Goal: Entertainment & Leisure: Consume media (video, audio)

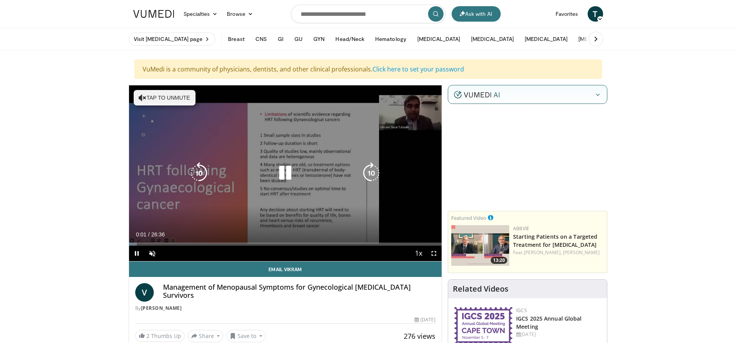
click at [139, 98] on icon "Video Player" at bounding box center [143, 98] width 8 height 8
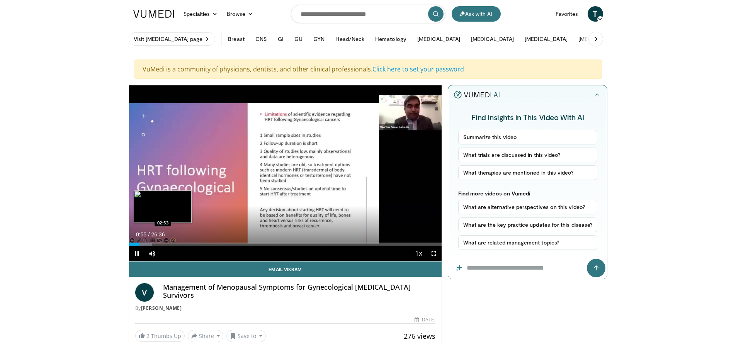
click at [163, 243] on div "Loaded : 7.45% 00:55 02:53" at bounding box center [285, 244] width 313 height 3
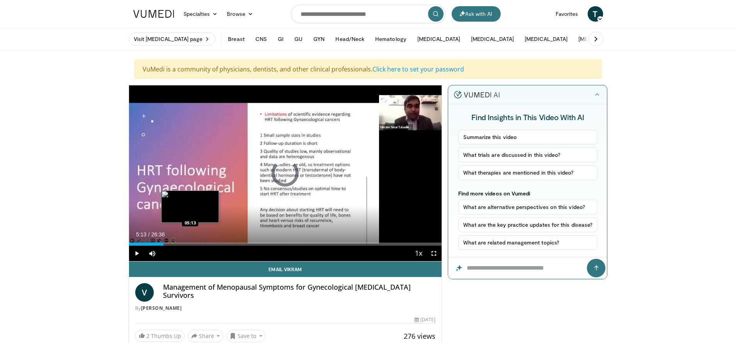
click at [190, 244] on div "Loaded : 0.00% 05:13 05:13" at bounding box center [285, 244] width 313 height 3
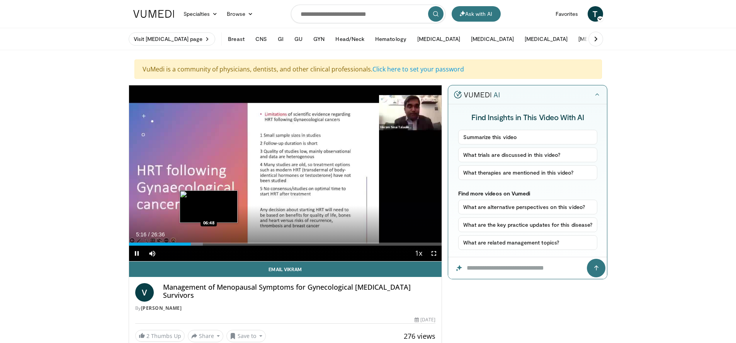
click at [209, 244] on div "Loaded : 23.60% 05:17 06:48" at bounding box center [285, 244] width 313 height 3
click at [232, 244] on div "Loaded : 29.82% 06:50 08:46" at bounding box center [285, 244] width 313 height 3
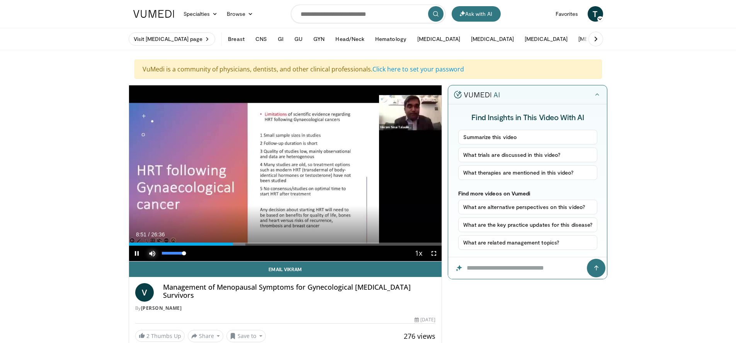
click at [151, 249] on span "Video Player" at bounding box center [151, 253] width 15 height 15
click at [182, 253] on div "93%" at bounding box center [173, 253] width 22 height 3
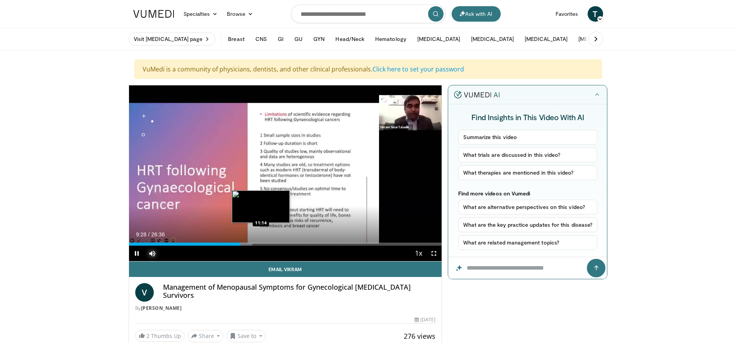
click at [261, 243] on div "Loaded : 39.46% 09:28 11:14" at bounding box center [285, 244] width 313 height 3
click at [267, 244] on div "Loaded : 46.35% 11:16 11:45" at bounding box center [285, 244] width 313 height 3
click at [278, 244] on div "Loaded : 48.22% 12:42 12:42" at bounding box center [285, 244] width 313 height 3
